Goal: Check status: Check status

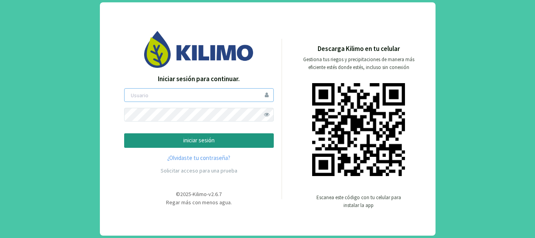
type input "saima"
click at [182, 141] on p "iniciar sesión" at bounding box center [199, 140] width 136 height 9
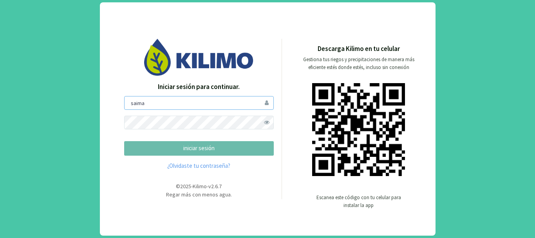
click at [140, 105] on input "saima" at bounding box center [199, 103] width 150 height 14
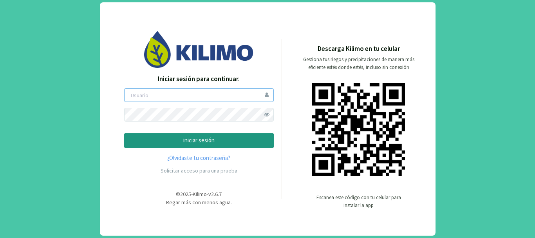
type input "saima"
click at [212, 146] on button "iniciar sesión" at bounding box center [199, 140] width 150 height 14
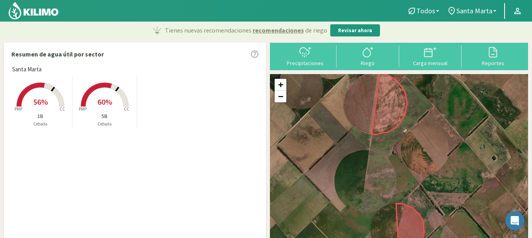
click at [39, 100] on span "56%" at bounding box center [40, 102] width 14 height 10
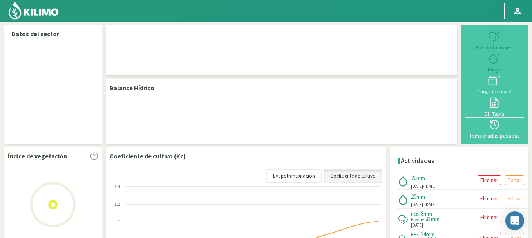
select select "1: Object"
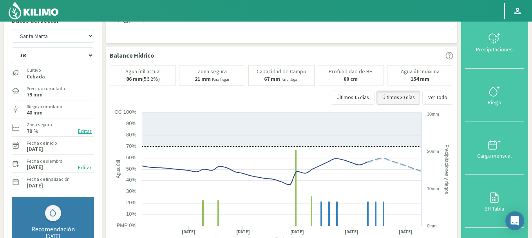
scroll to position [4, 0]
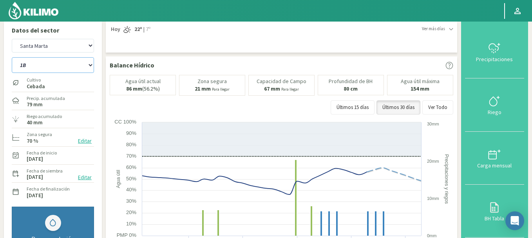
click at [58, 66] on select "1B 5B" at bounding box center [53, 65] width 82 height 16
select select "1: Object"
click at [12, 57] on select "1B 5B" at bounding box center [53, 65] width 82 height 16
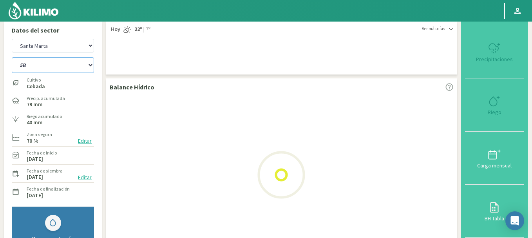
select select "3: Object"
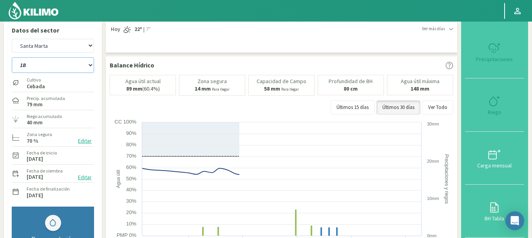
select select "3: Object"
